Goal: Task Accomplishment & Management: Complete application form

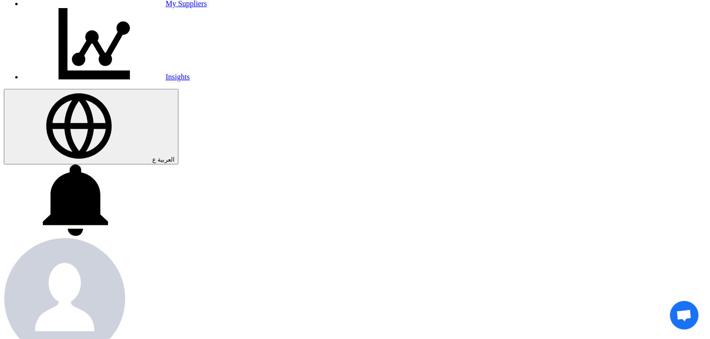
scroll to position [264, 0]
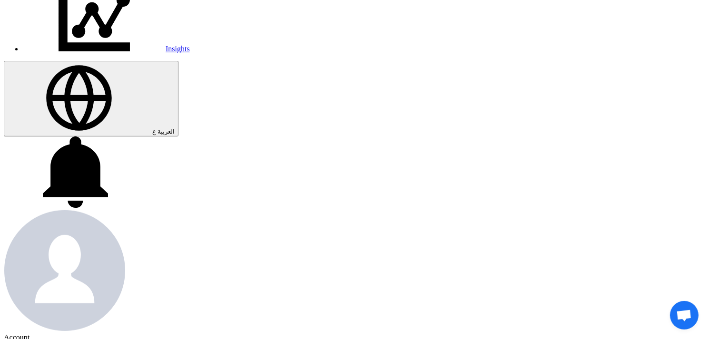
paste input "KAYAN-PR-783-2025"
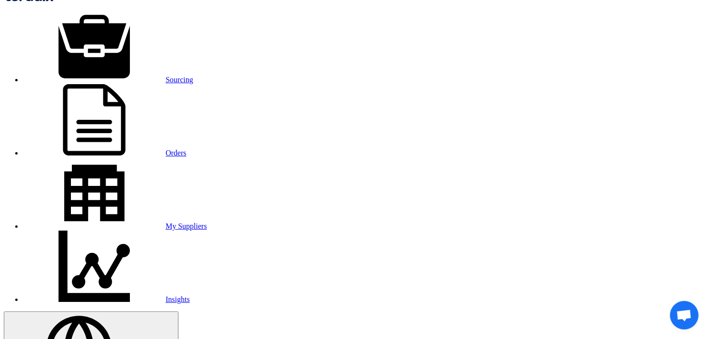
scroll to position [0, 0]
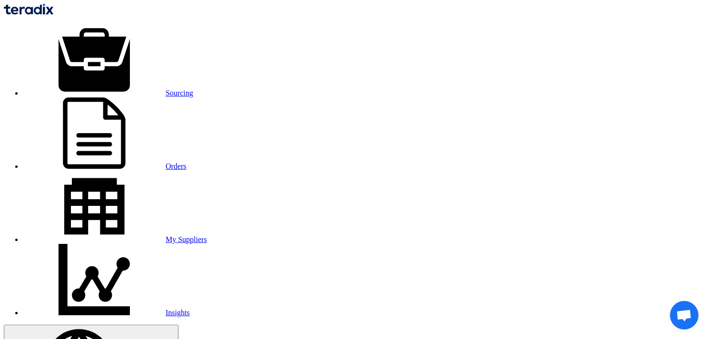
type input "KAYAN-PR-783-2025"
type input "j"
type input "ت"
type input "S"
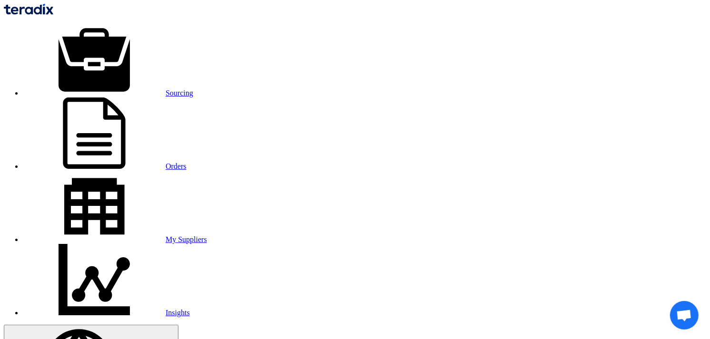
type input "j"
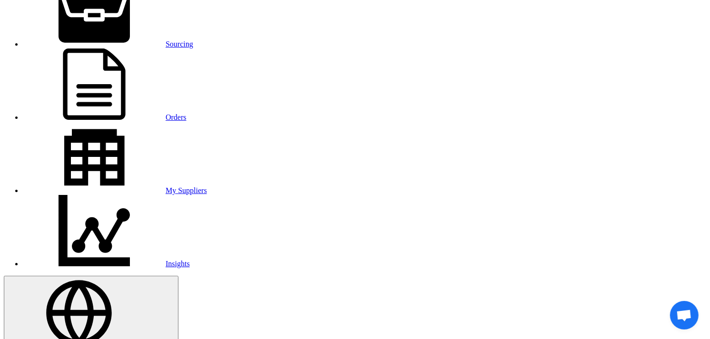
scroll to position [106, 0]
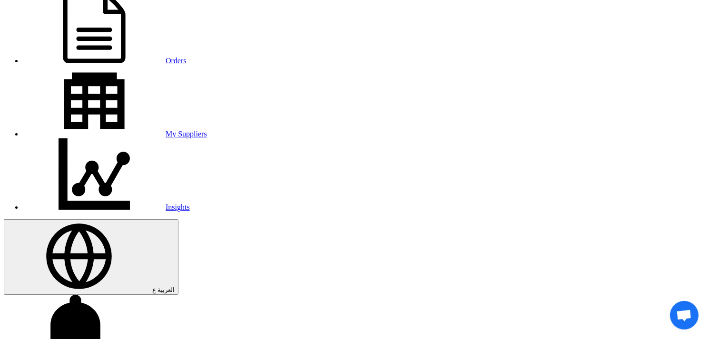
type input "توريد تلاجة مينى بار"
type input "[DATE]"
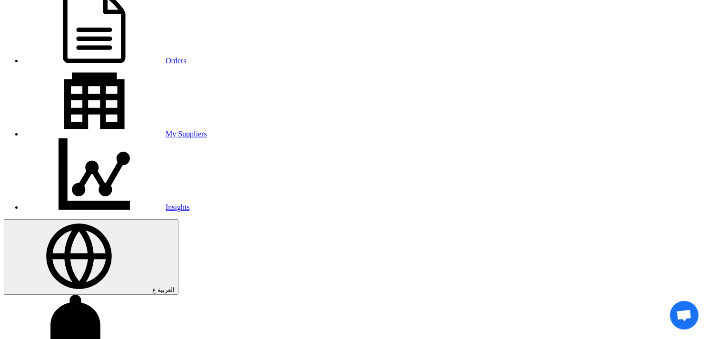
type input "03"
type input "00"
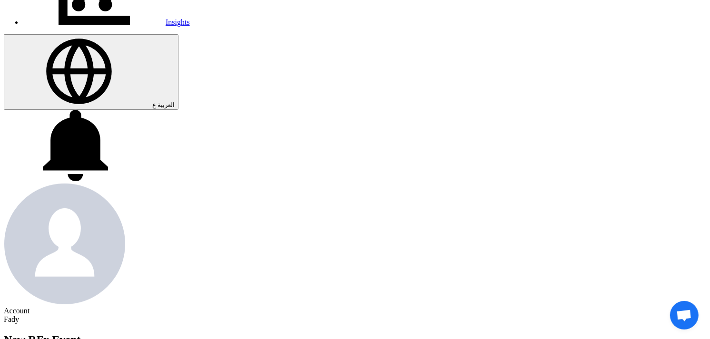
scroll to position [317, 0]
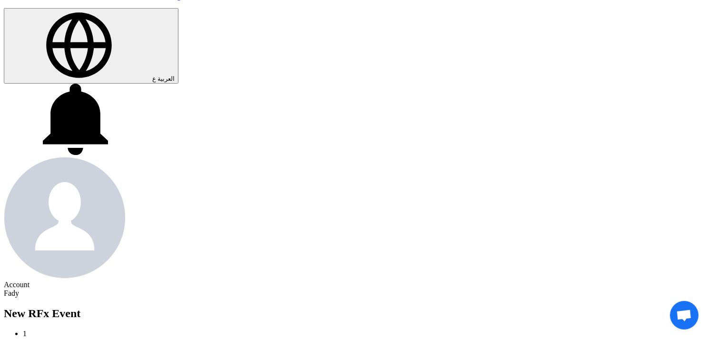
radio input "true"
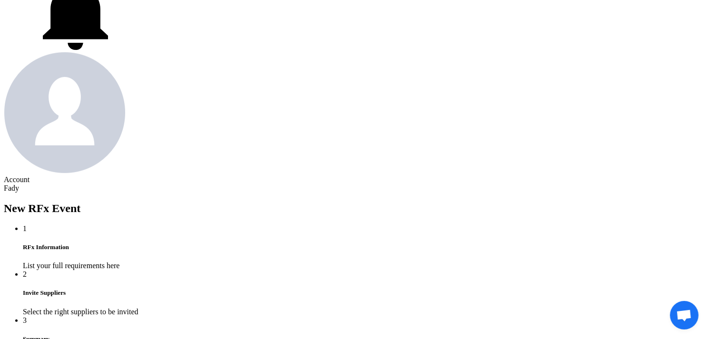
scroll to position [422, 0]
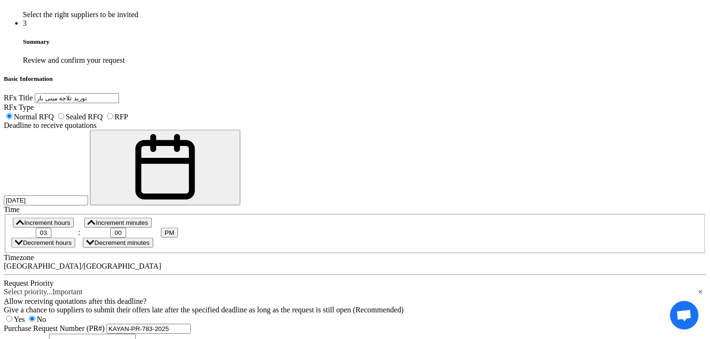
scroll to position [740, 0]
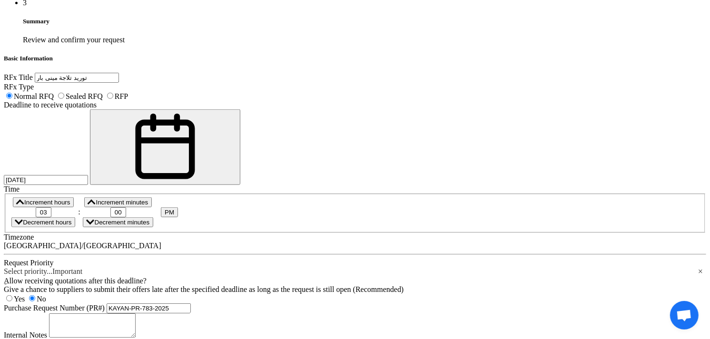
paste div "Rich Text Editor, main"
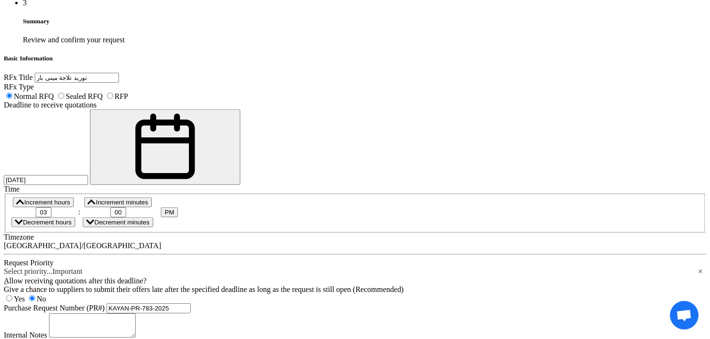
copy div "توريد تلاجة مينى بار الطول : اقل من 55 سم العرض اقل من 70 سم البراند : يكون معر…"
paste div
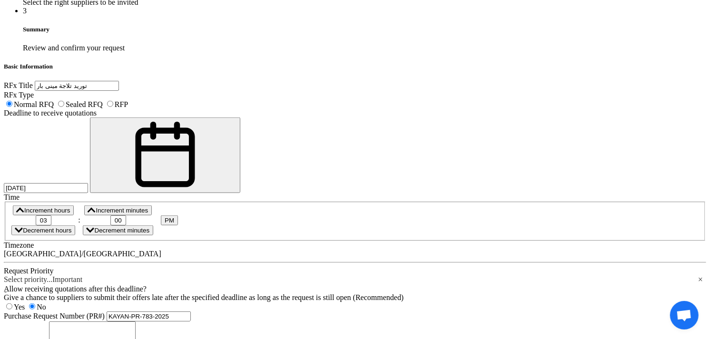
scroll to position [738, 0]
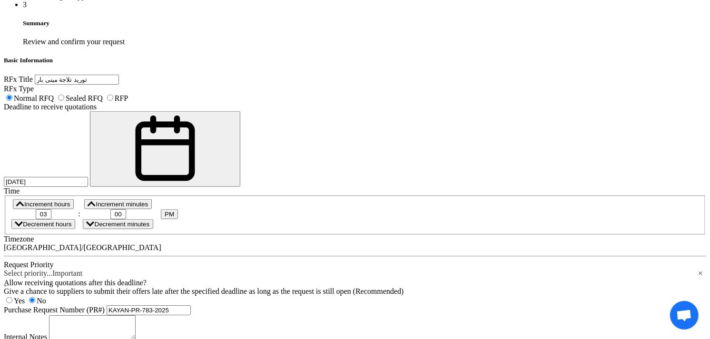
paste div
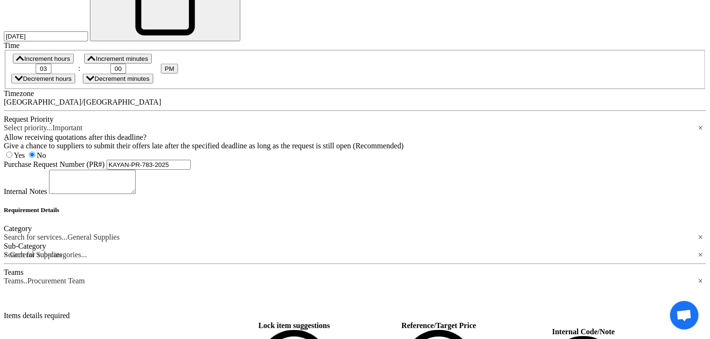
scroll to position [936, 0]
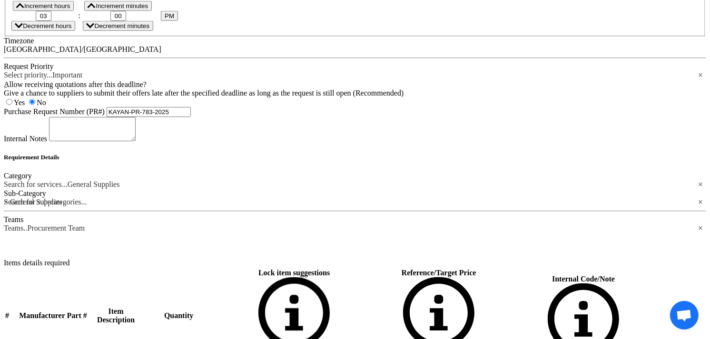
type input "1"
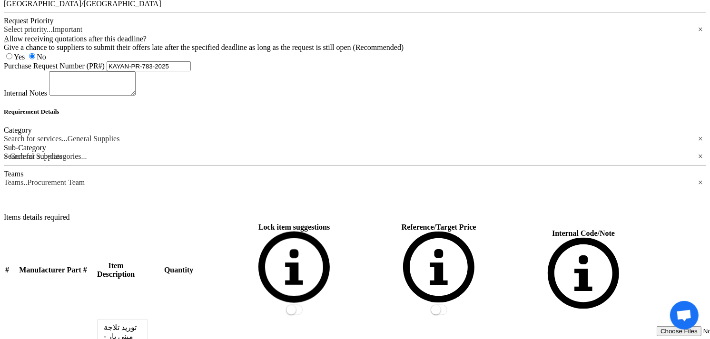
scroll to position [1148, 0]
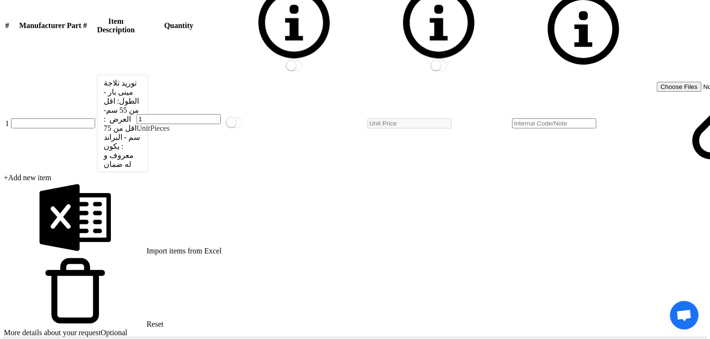
scroll to position [1359, 0]
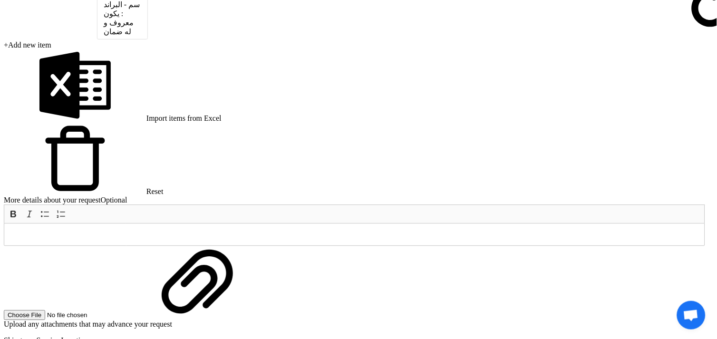
drag, startPoint x: 162, startPoint y: 43, endPoint x: 160, endPoint y: 55, distance: 12.5
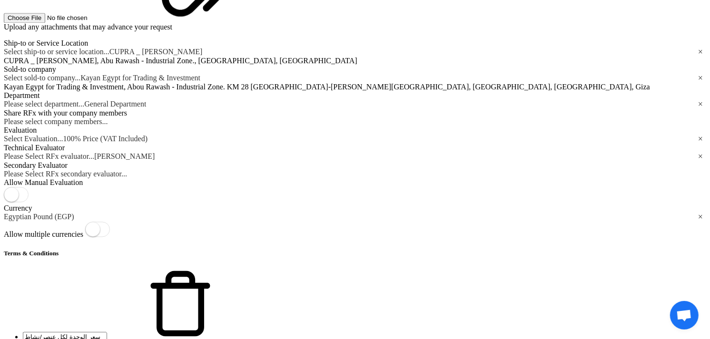
scroll to position [1677, 0]
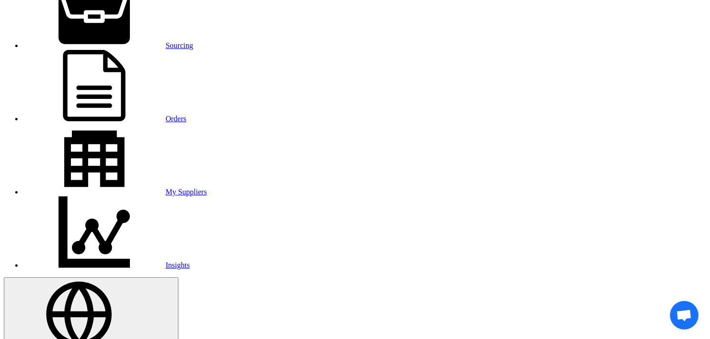
scroll to position [106, 0]
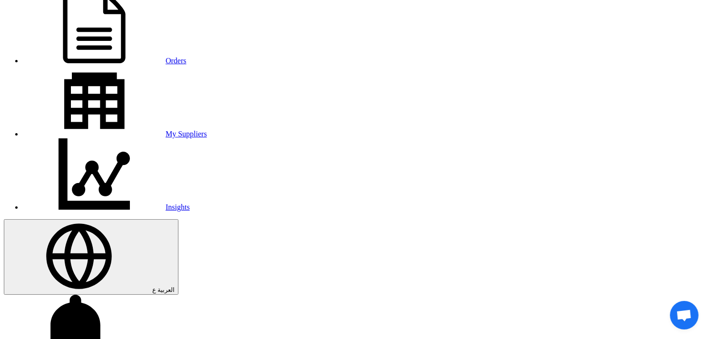
drag, startPoint x: 658, startPoint y: 126, endPoint x: 680, endPoint y: 138, distance: 26.2
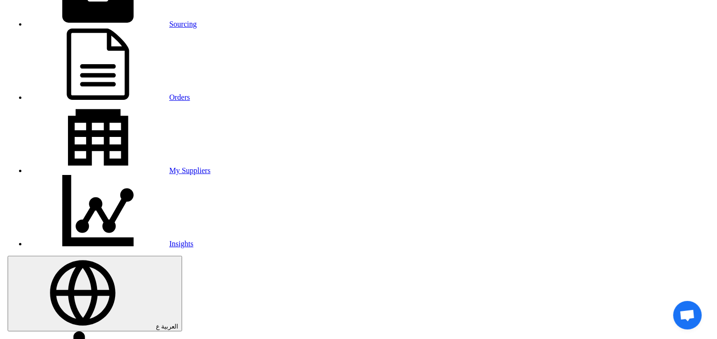
scroll to position [53, 0]
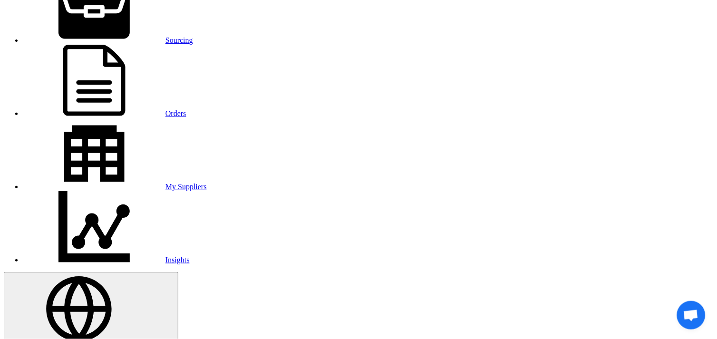
type input "ل"
type input "brand"
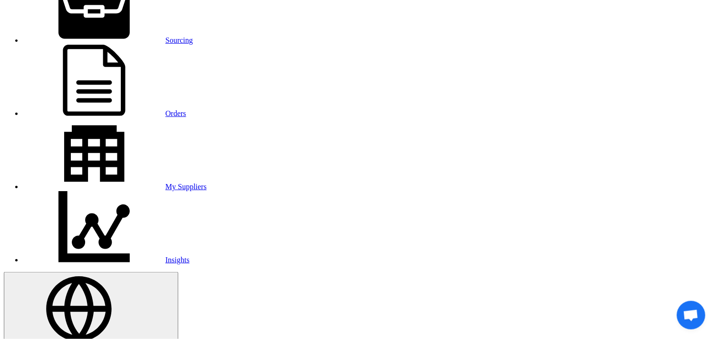
checkbox input "false"
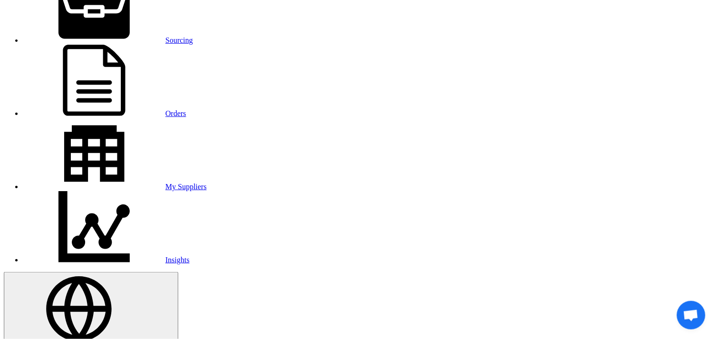
checkbox input "false"
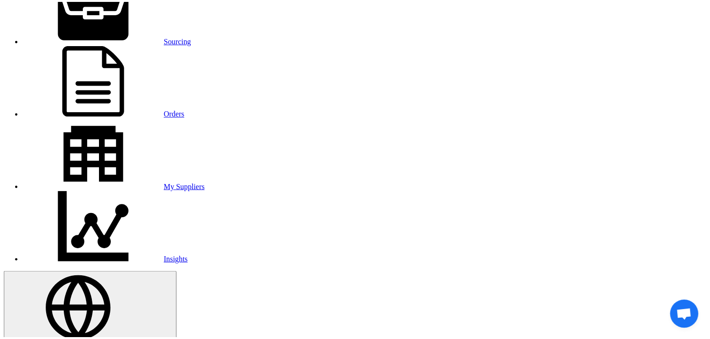
scroll to position [1533, 0]
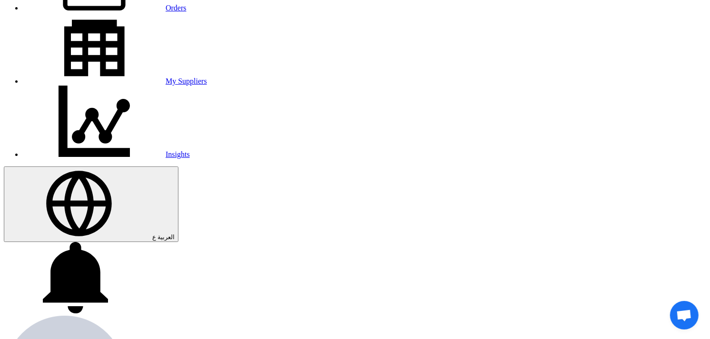
scroll to position [422, 0]
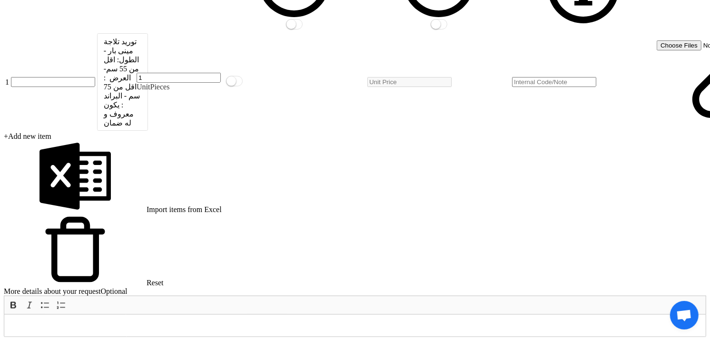
scroll to position [1691, 0]
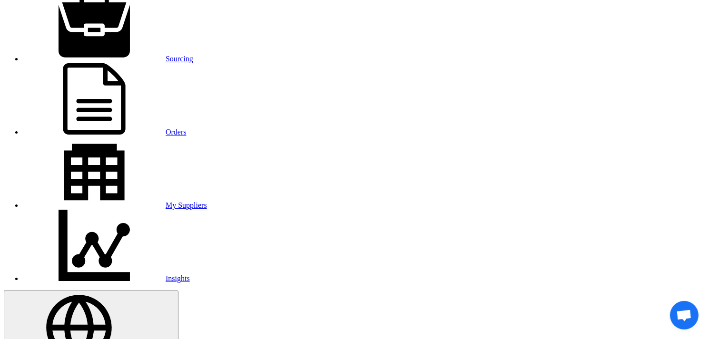
scroll to position [53, 0]
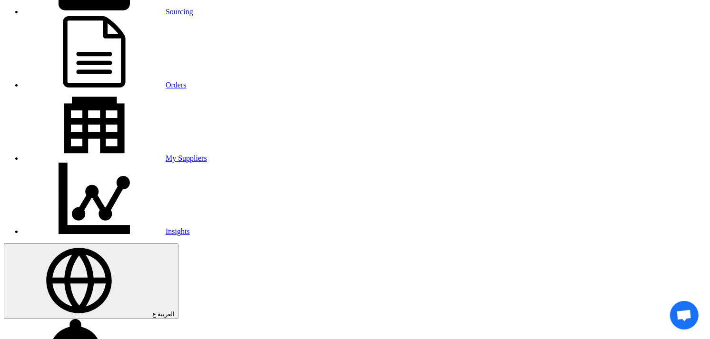
scroll to position [106, 0]
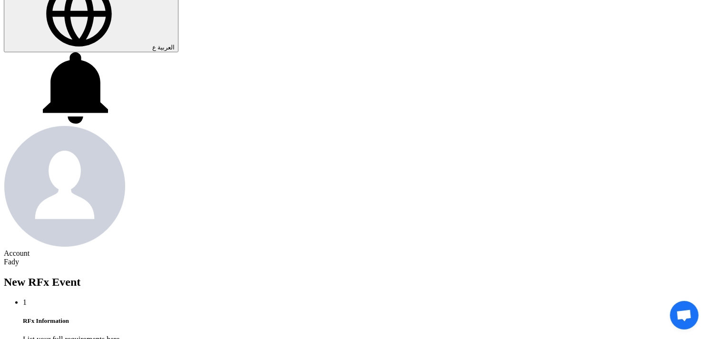
scroll to position [434, 0]
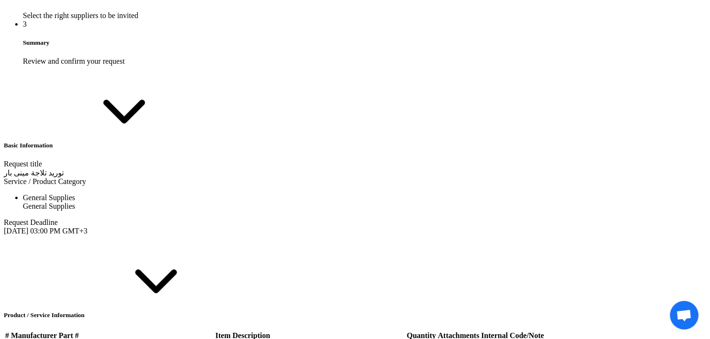
scroll to position [793, 0]
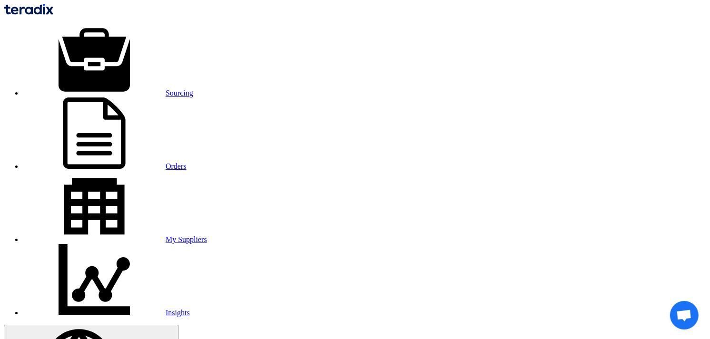
click at [130, 89] on link "Sourcing" at bounding box center [108, 93] width 170 height 8
drag, startPoint x: 147, startPoint y: 60, endPoint x: 218, endPoint y: 68, distance: 70.8
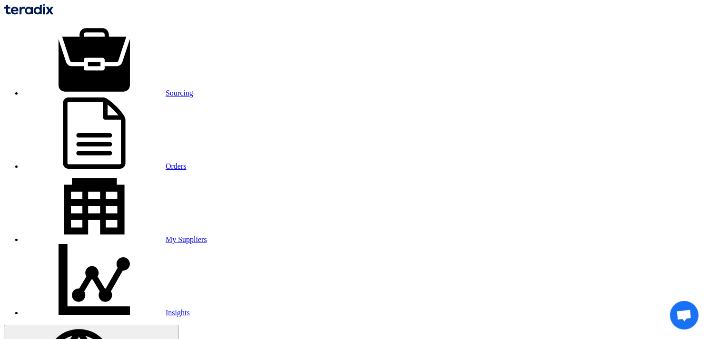
copy span "KAYAN-PR-773-2025"
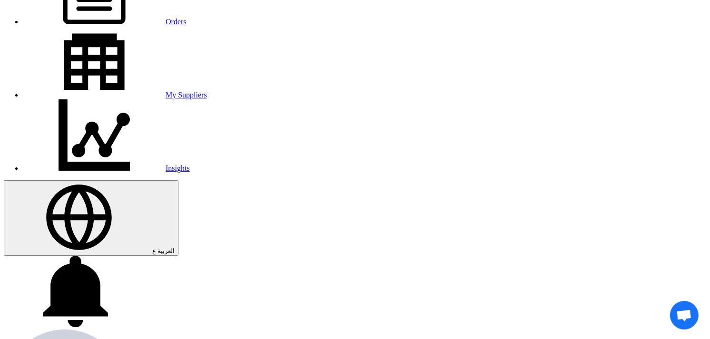
scroll to position [158, 0]
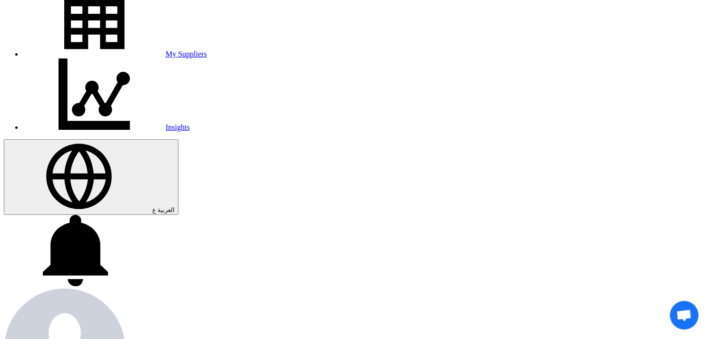
scroll to position [211, 0]
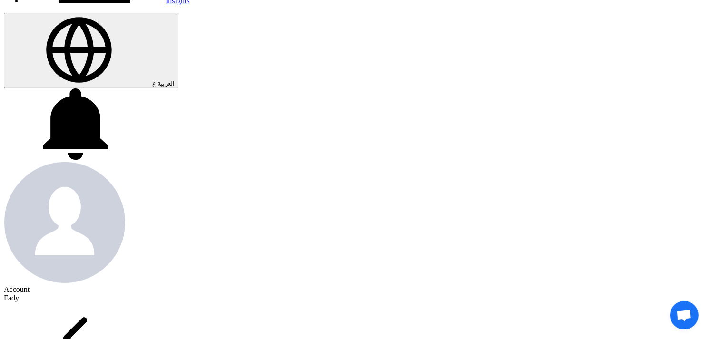
scroll to position [317, 0]
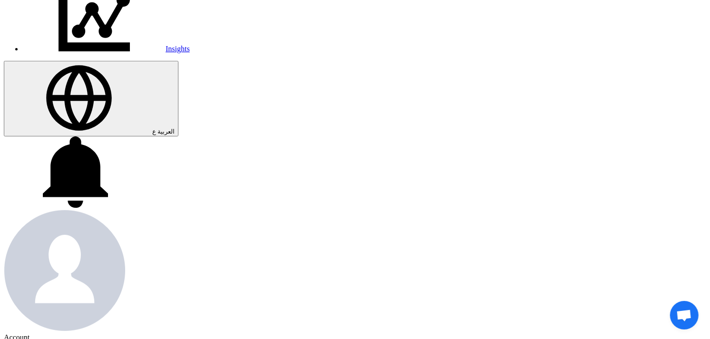
scroll to position [0, 0]
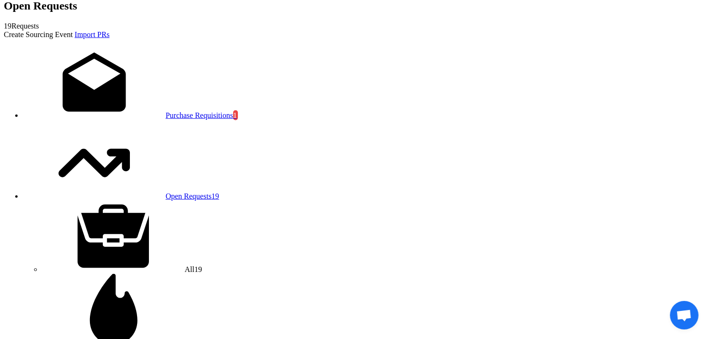
scroll to position [793, 0]
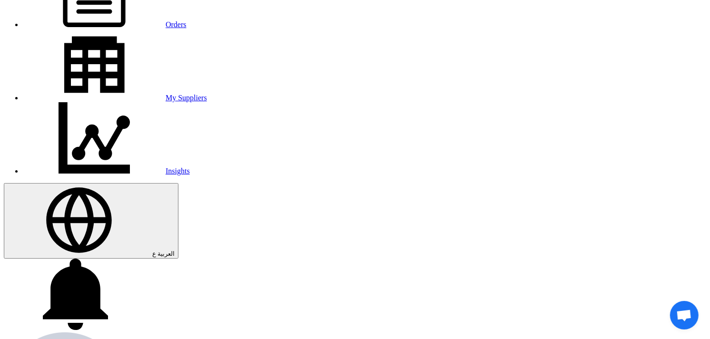
scroll to position [158, 0]
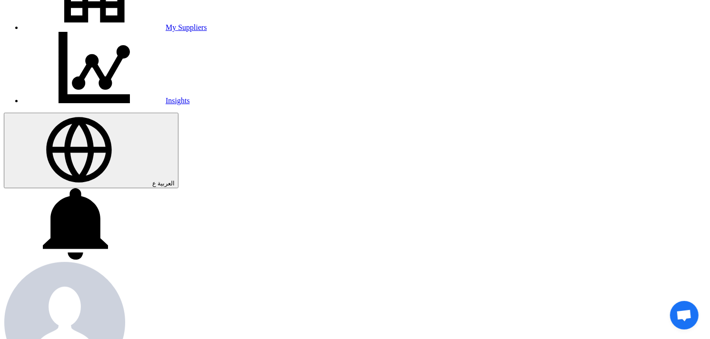
scroll to position [211, 0]
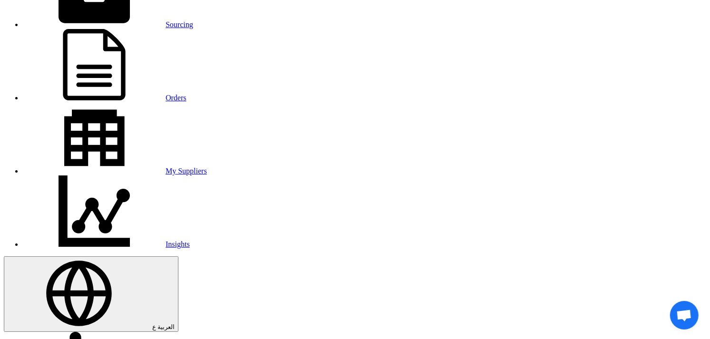
scroll to position [158, 0]
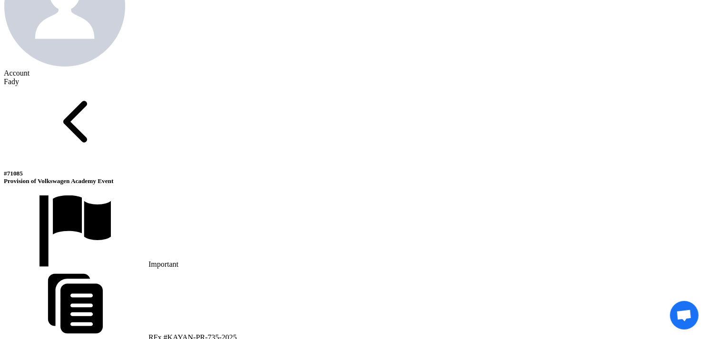
scroll to position [581, 0]
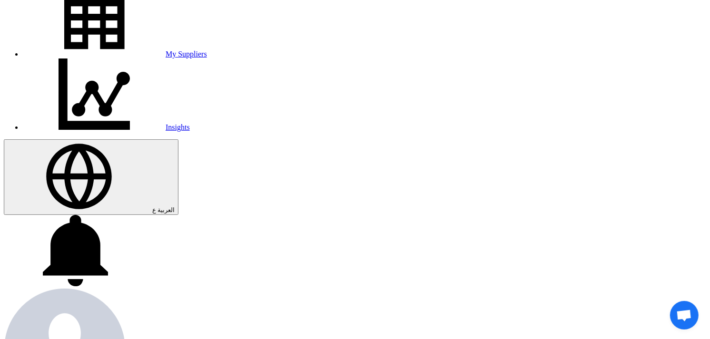
scroll to position [0, 0]
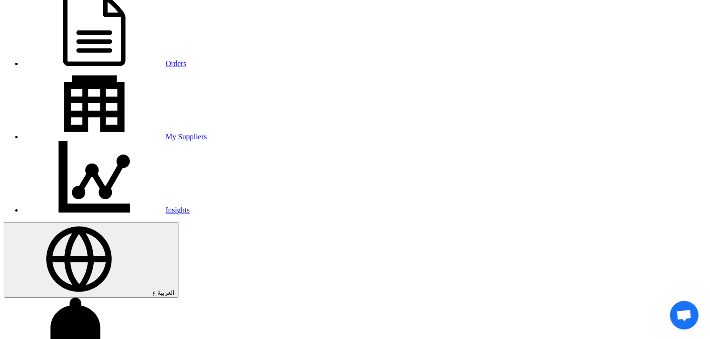
scroll to position [106, 0]
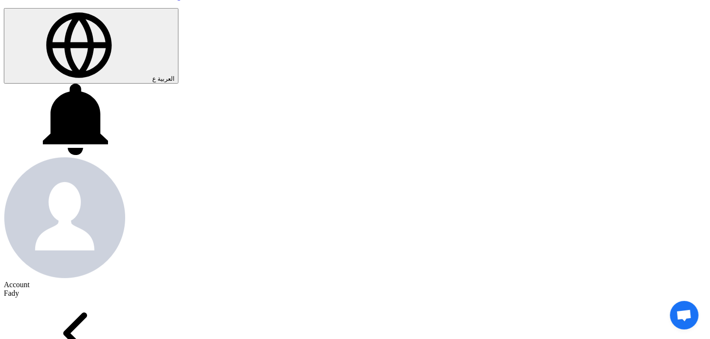
scroll to position [158, 0]
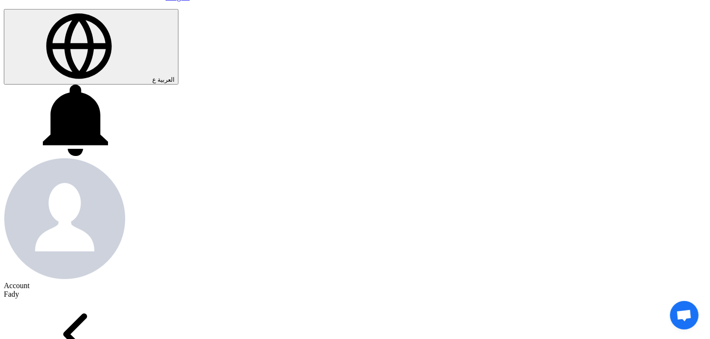
scroll to position [317, 0]
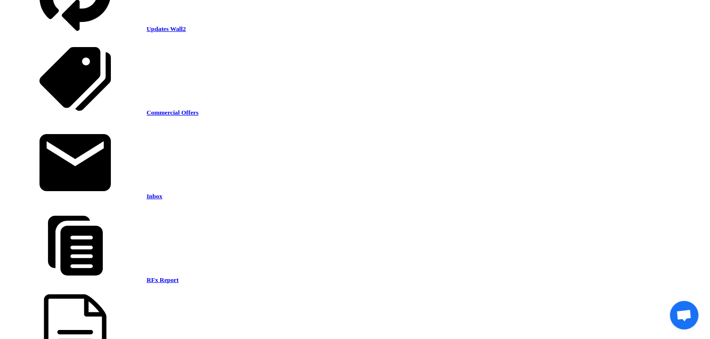
scroll to position [1691, 0]
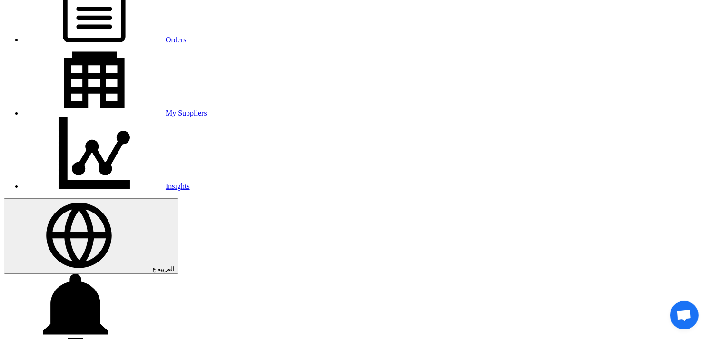
scroll to position [0, 0]
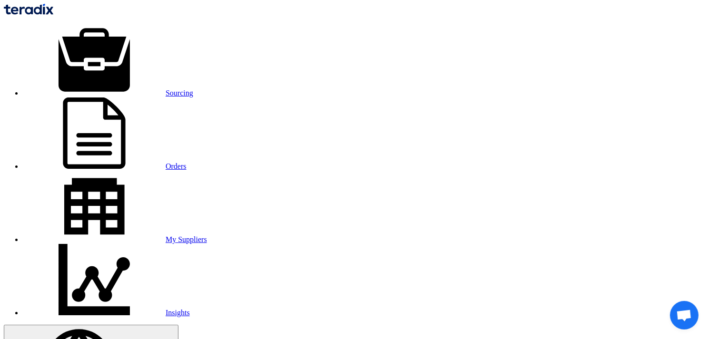
drag, startPoint x: 334, startPoint y: 224, endPoint x: 357, endPoint y: 228, distance: 23.3
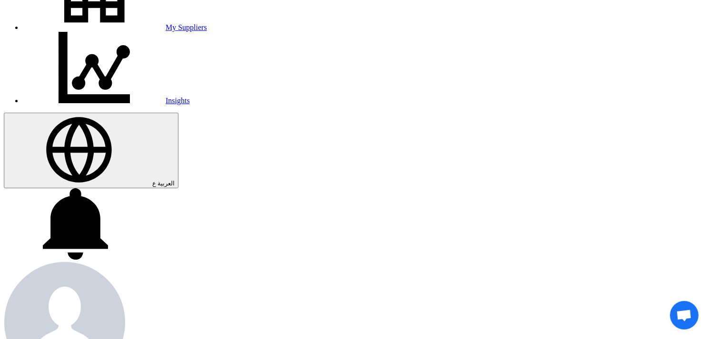
scroll to position [264, 0]
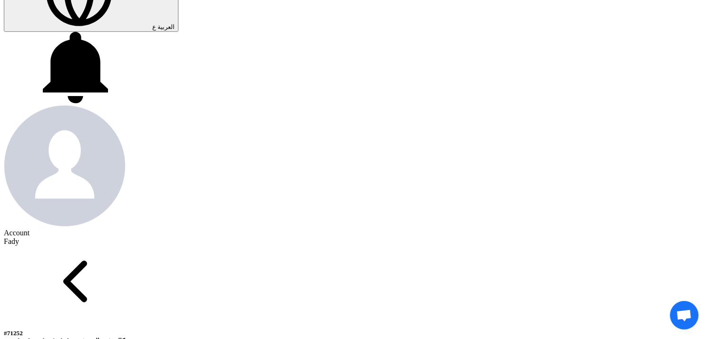
scroll to position [370, 0]
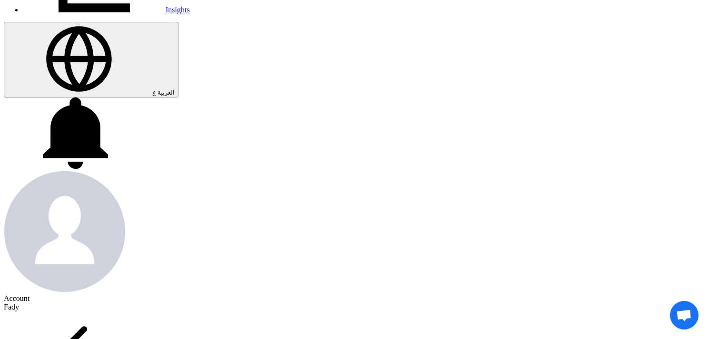
scroll to position [106, 0]
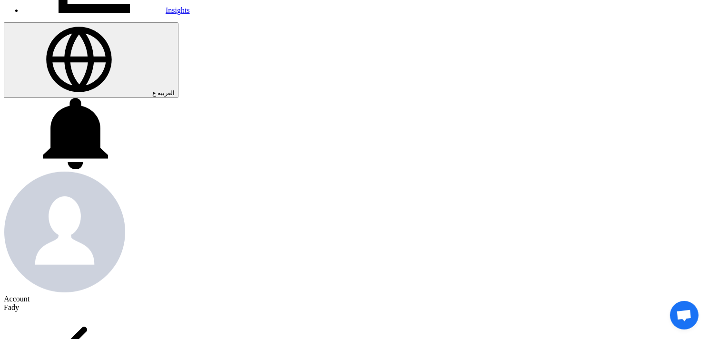
scroll to position [370, 0]
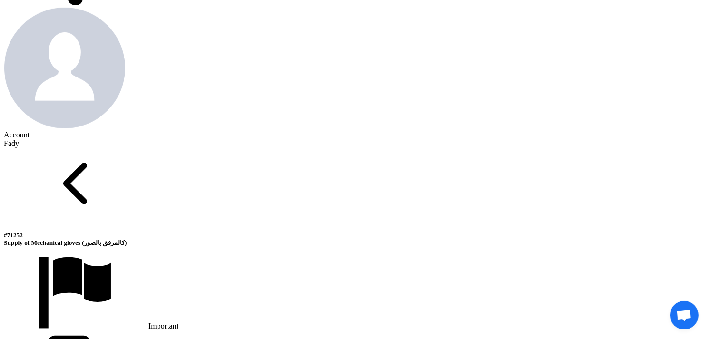
scroll to position [476, 0]
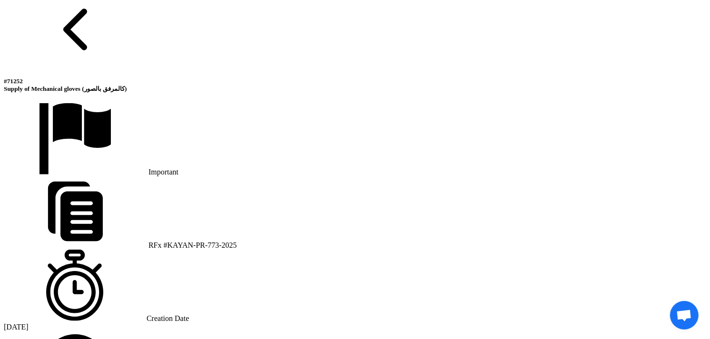
scroll to position [634, 0]
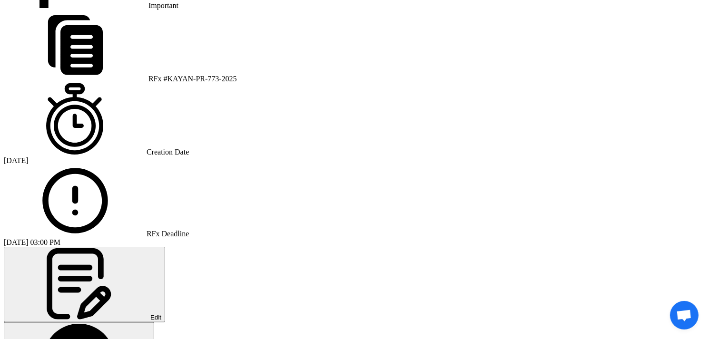
scroll to position [793, 0]
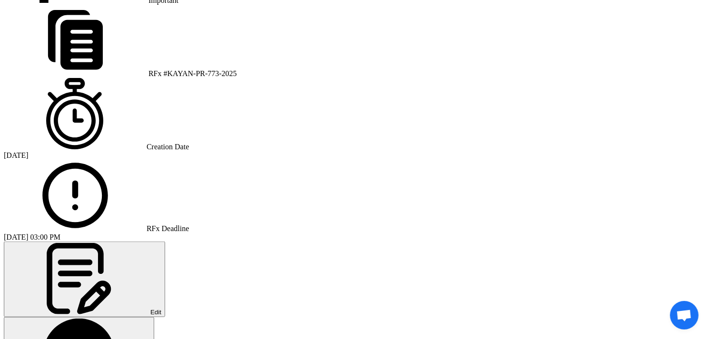
drag, startPoint x: 595, startPoint y: 47, endPoint x: 574, endPoint y: 93, distance: 50.5
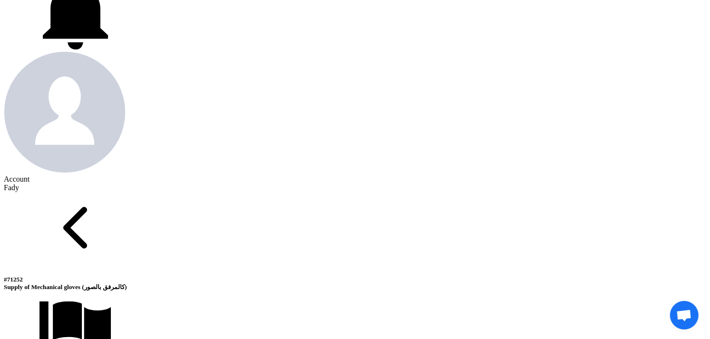
scroll to position [211, 0]
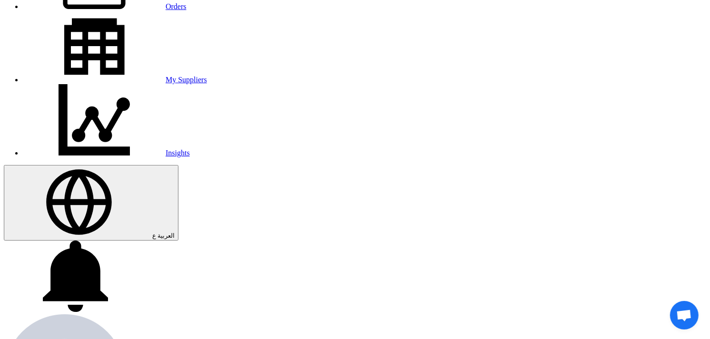
scroll to position [158, 0]
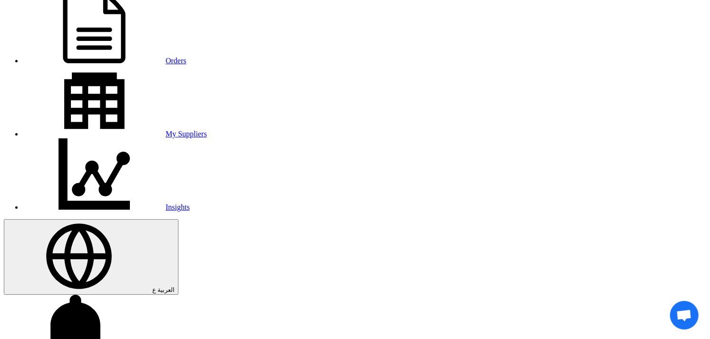
scroll to position [158, 0]
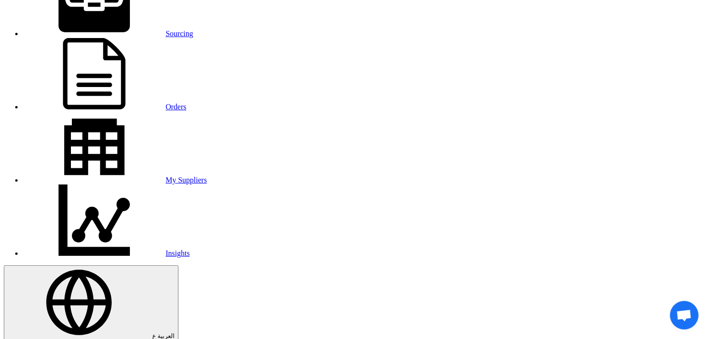
scroll to position [0, 0]
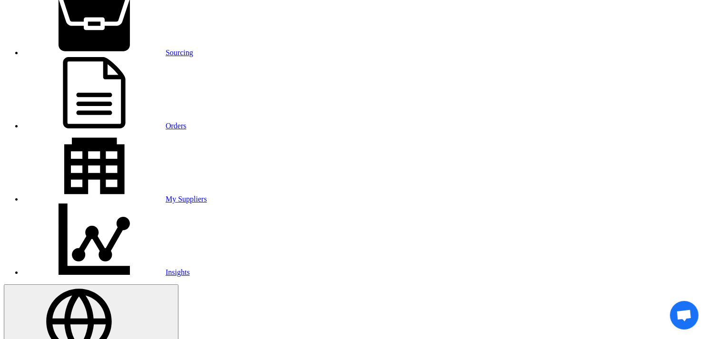
scroll to position [53, 0]
